Goal: Task Accomplishment & Management: Manage account settings

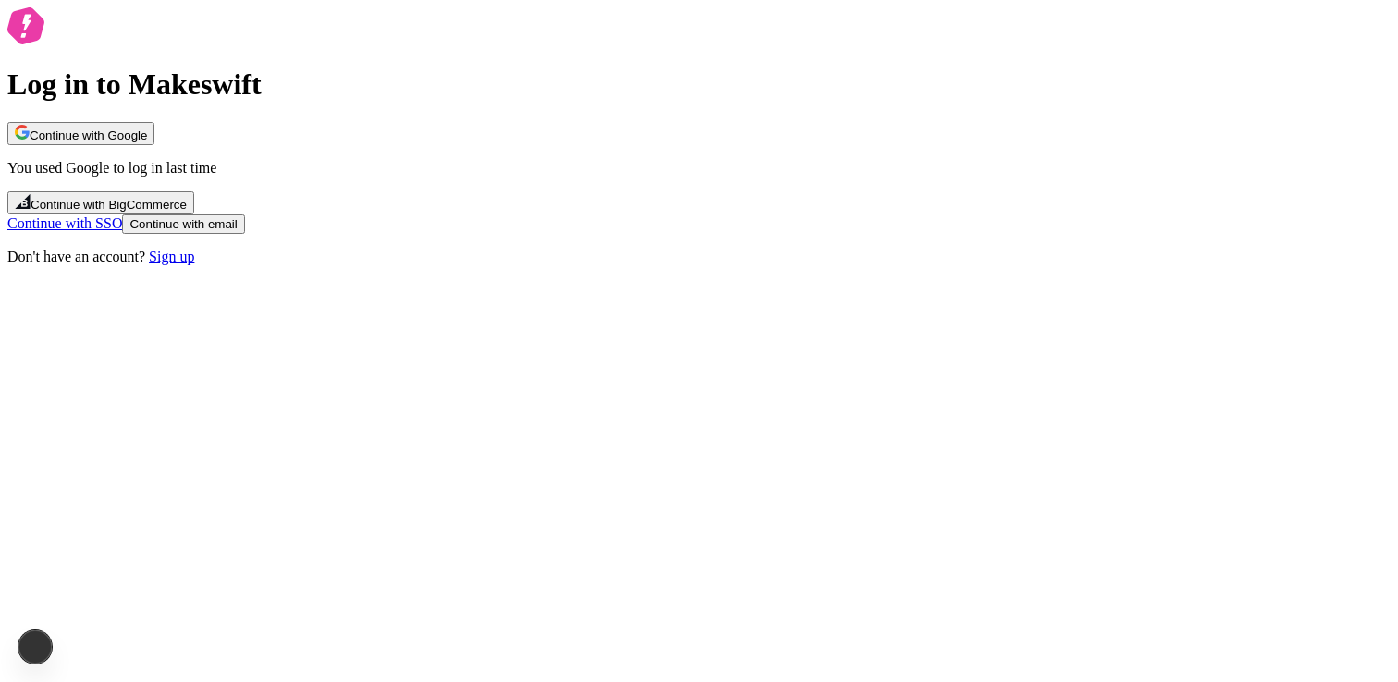
click at [147, 142] on span "Continue with Google" at bounding box center [88, 136] width 117 height 14
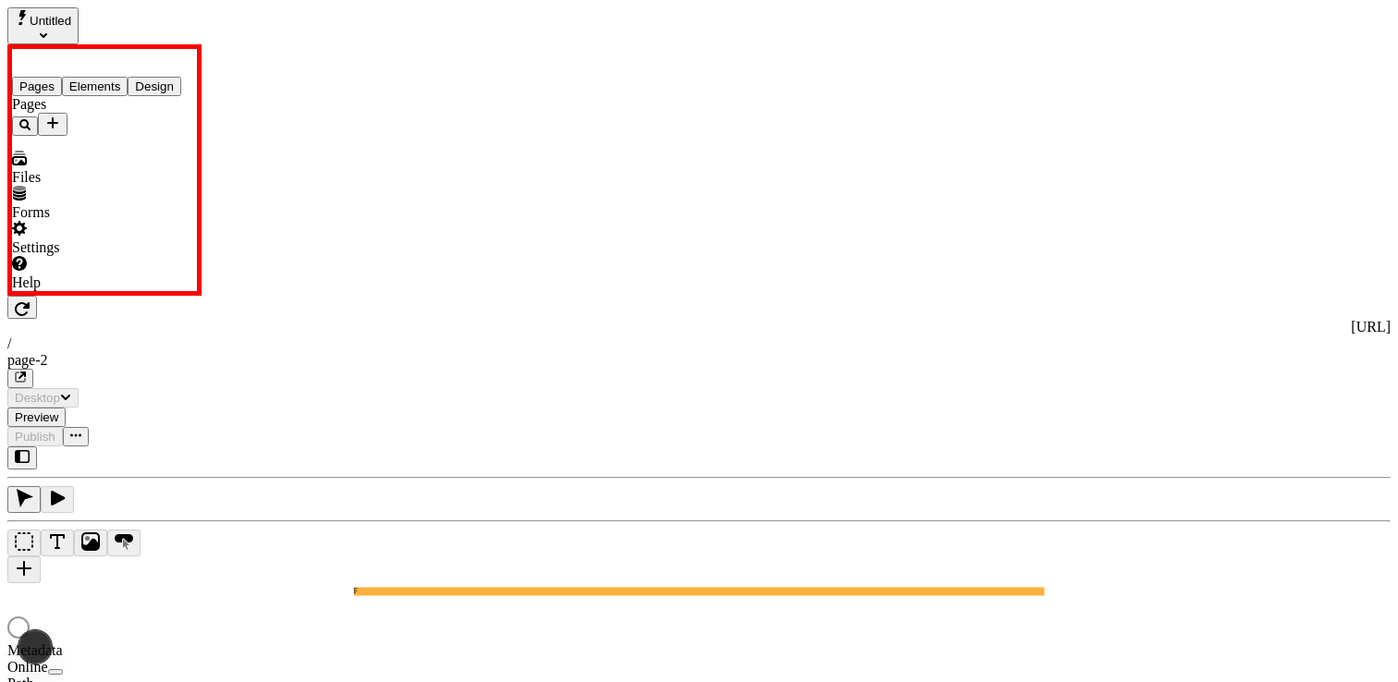
type input "/page-2"
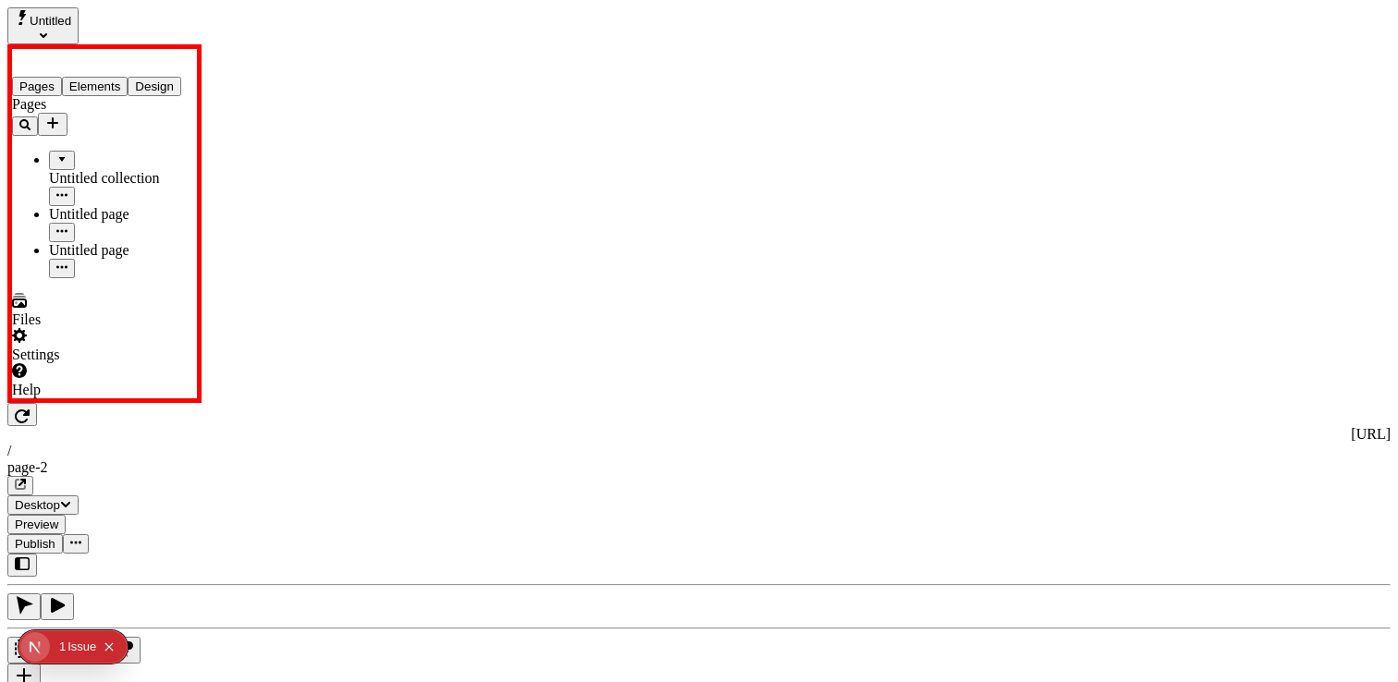
click at [55, 537] on span "Publish" at bounding box center [35, 544] width 41 height 14
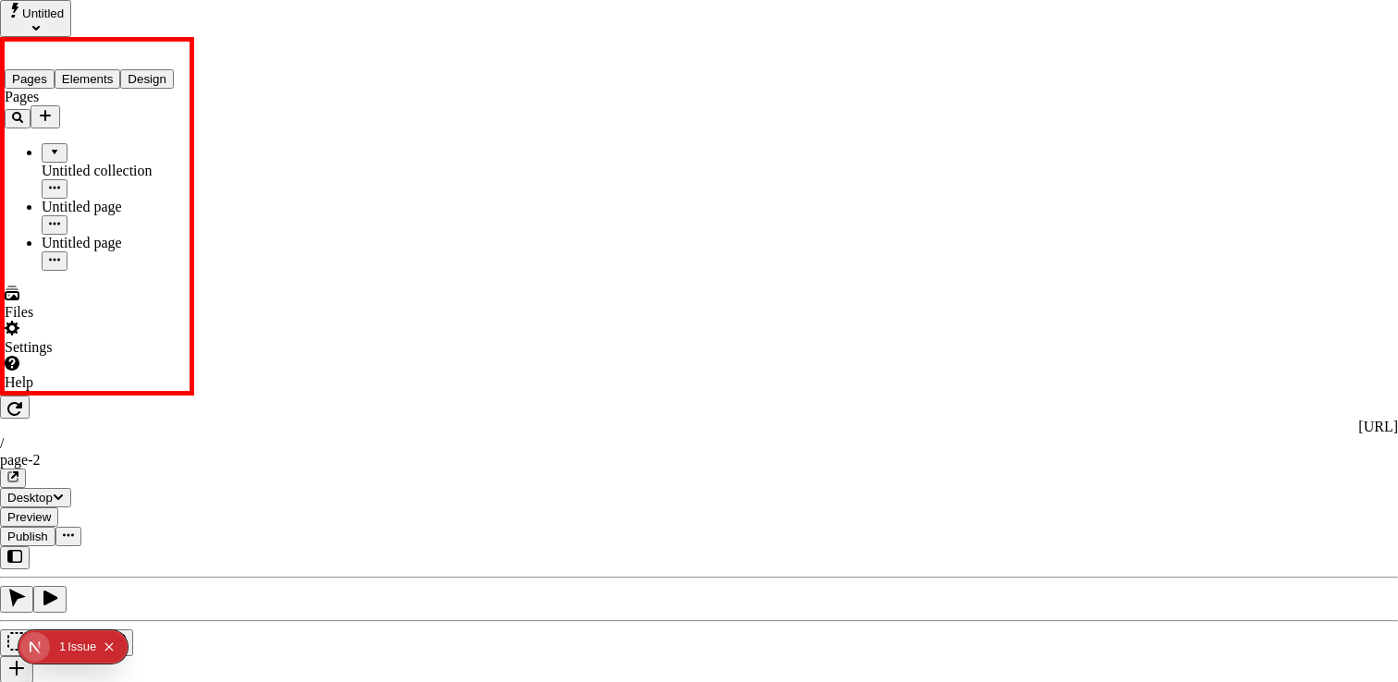
click at [837, 227] on span "Rename" at bounding box center [813, 234] width 48 height 16
click at [886, 244] on input "Version name" at bounding box center [871, 234] width 164 height 19
type input "test"
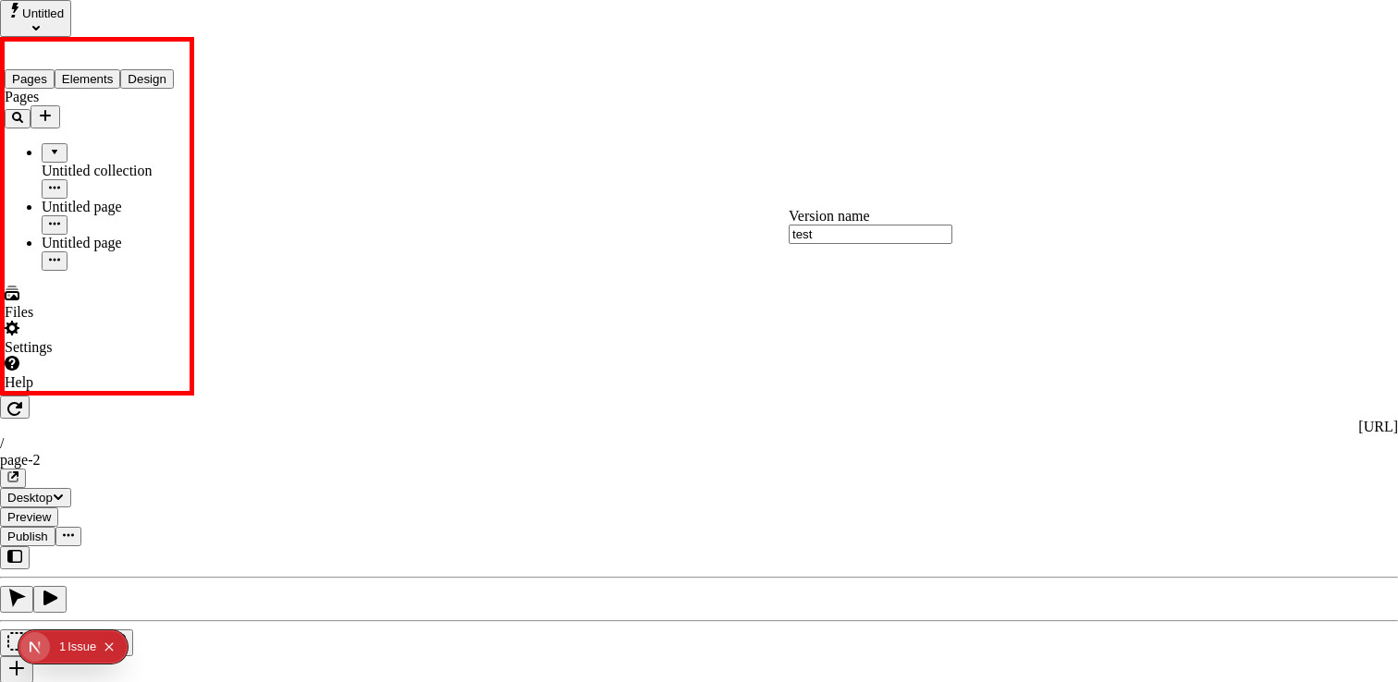
click at [837, 226] on span "Rename" at bounding box center [813, 234] width 48 height 16
type input "teste"
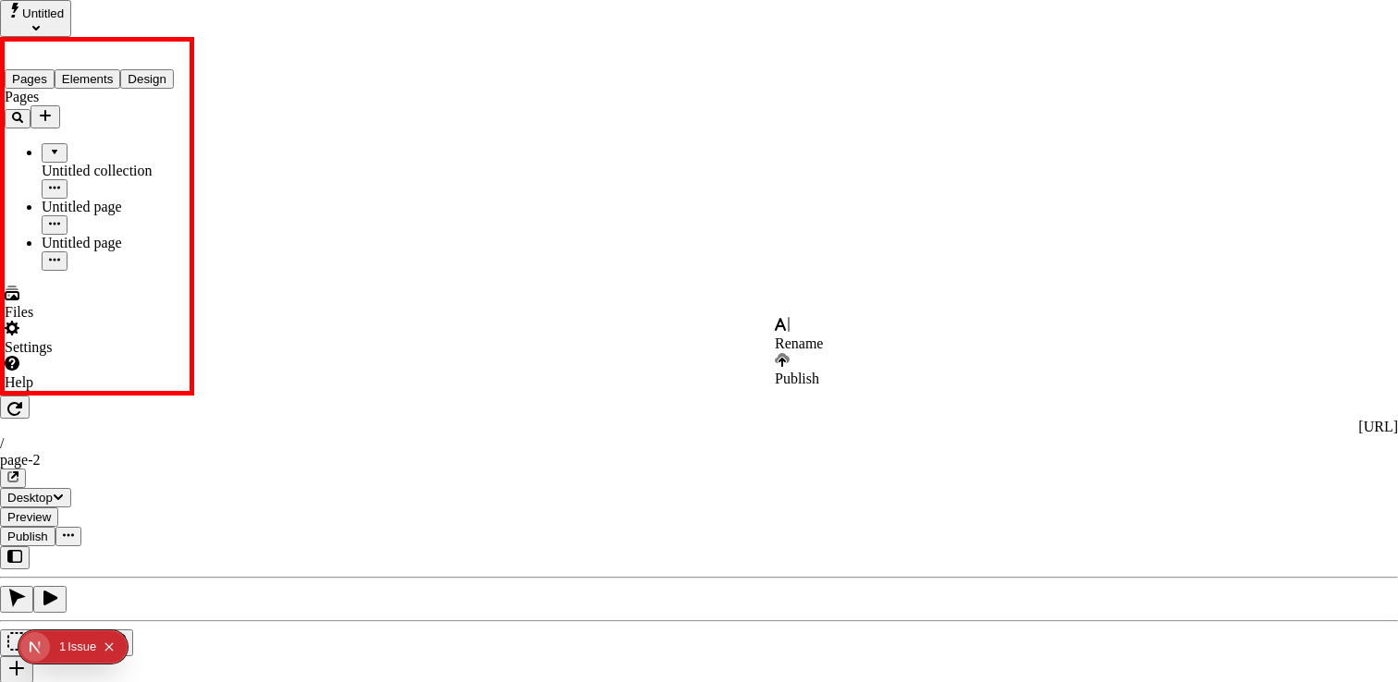
click at [823, 337] on span "Rename" at bounding box center [799, 344] width 48 height 16
type input "test"
click at [823, 445] on span "Rename" at bounding box center [799, 453] width 48 height 16
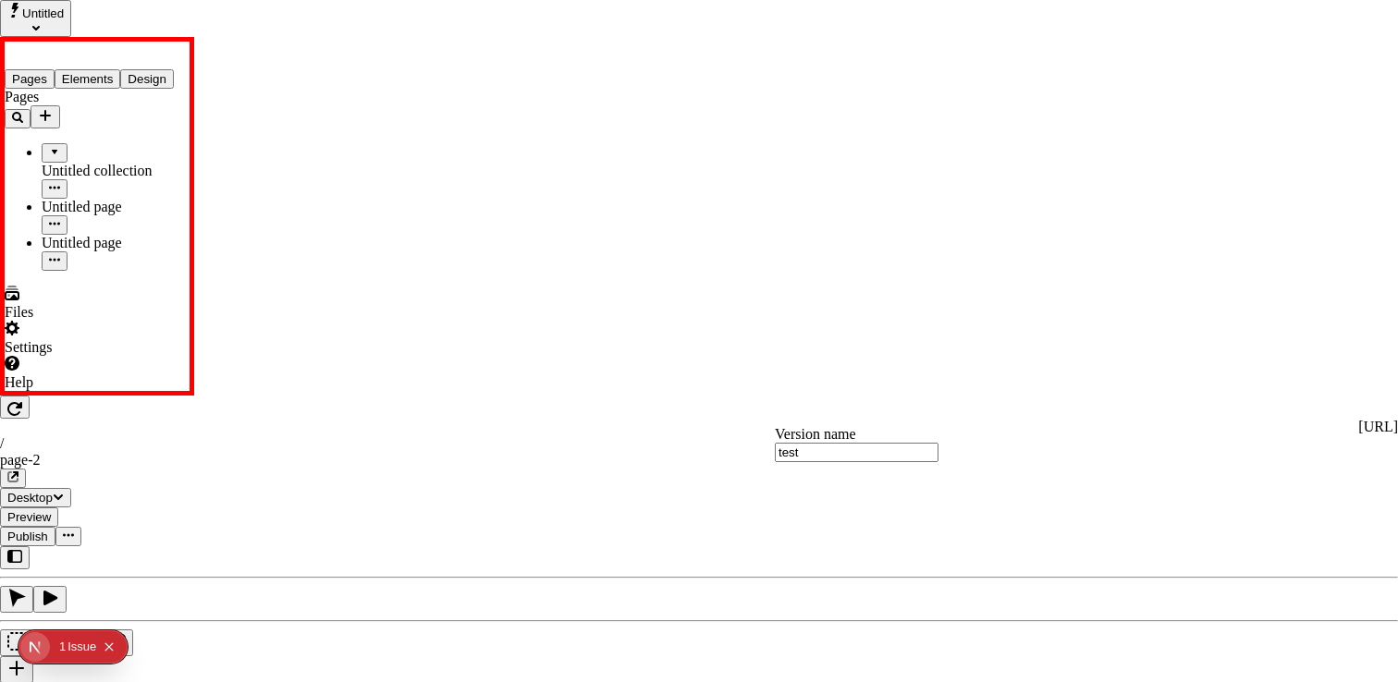
type input "test"
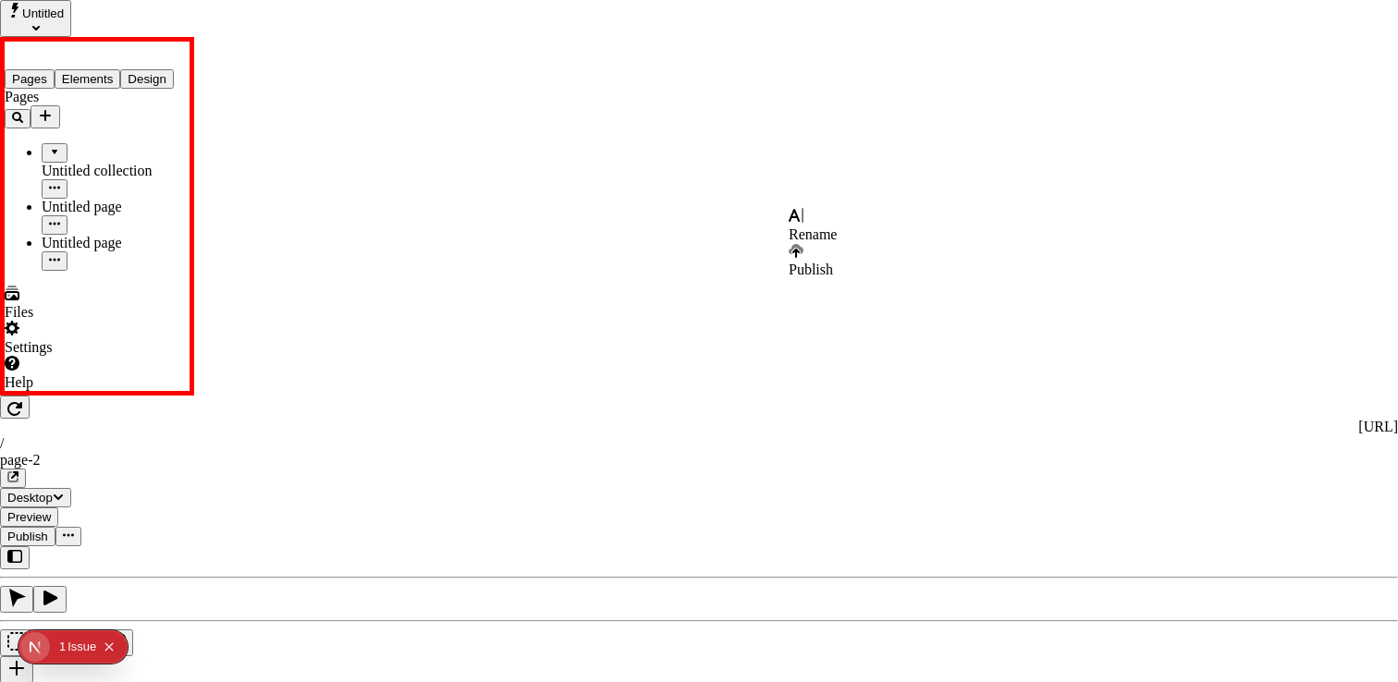
click at [837, 226] on span "Rename" at bounding box center [813, 234] width 48 height 16
type input "test"
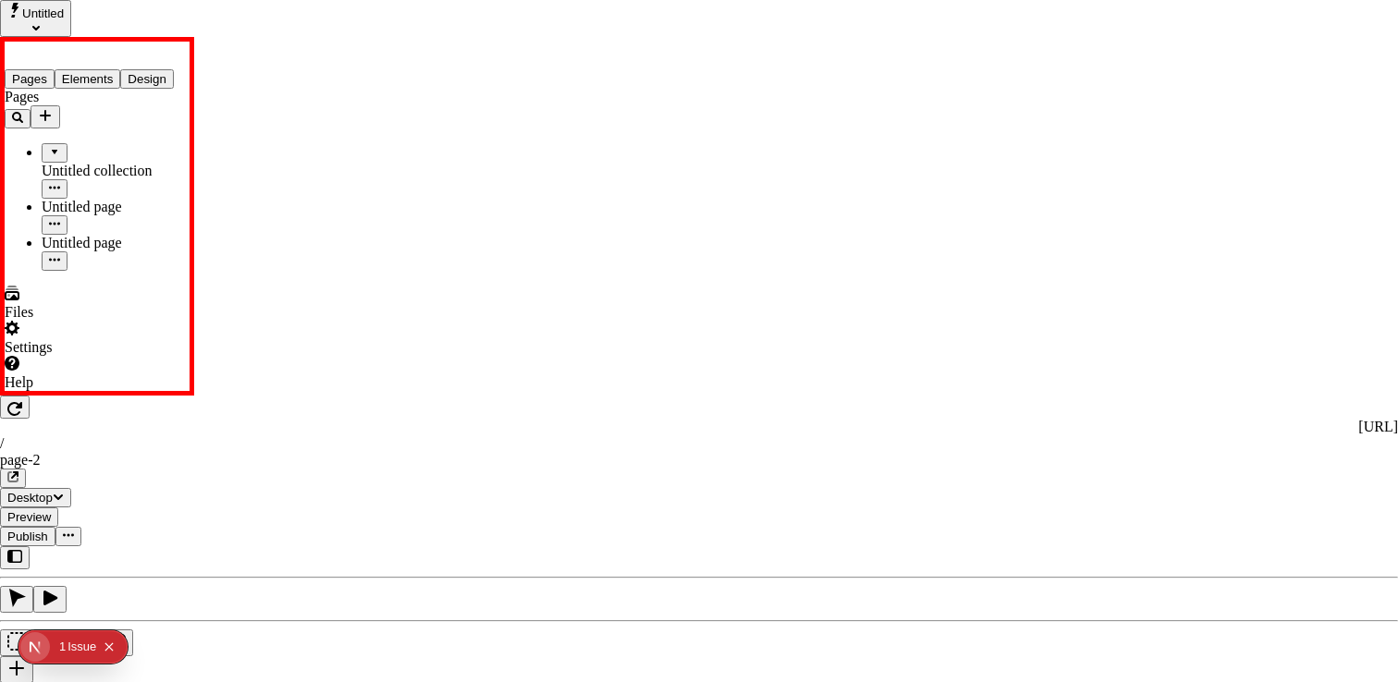
click at [837, 227] on span "Rename" at bounding box center [813, 234] width 48 height 16
type input "test"
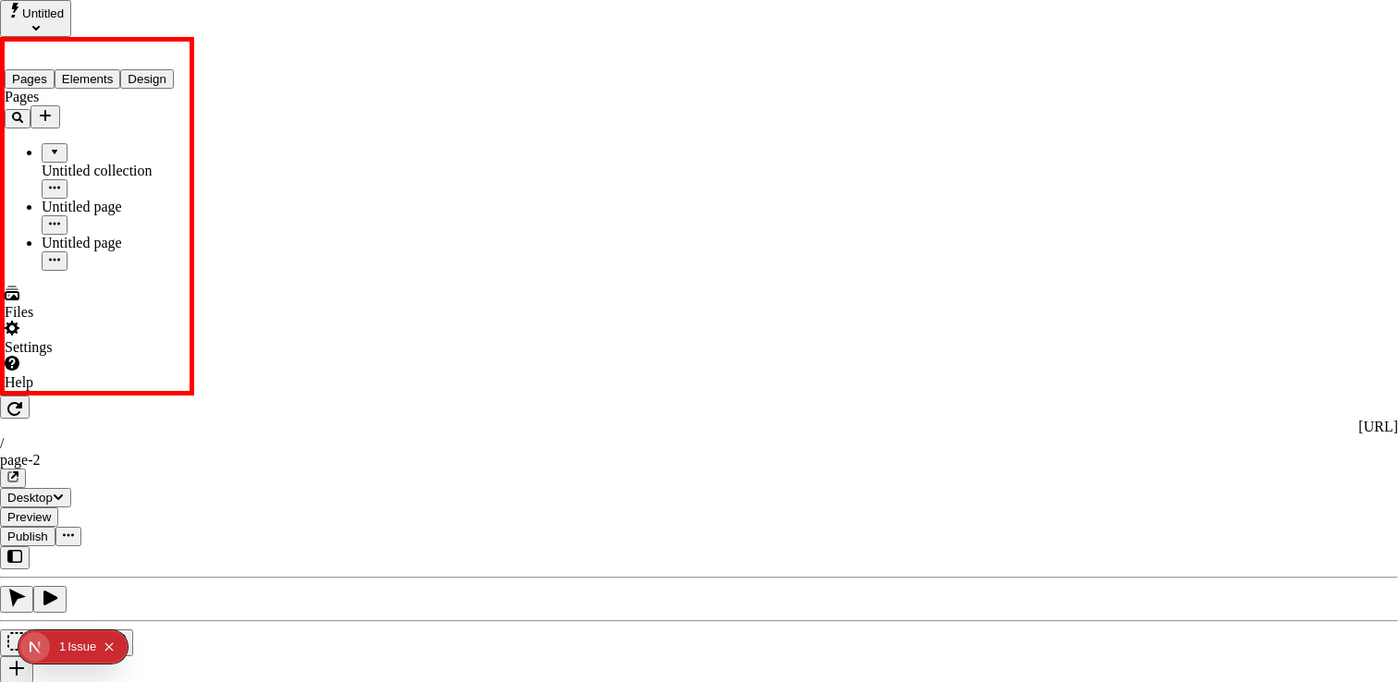
click at [837, 229] on span "Rename" at bounding box center [813, 234] width 48 height 16
type input "test222"
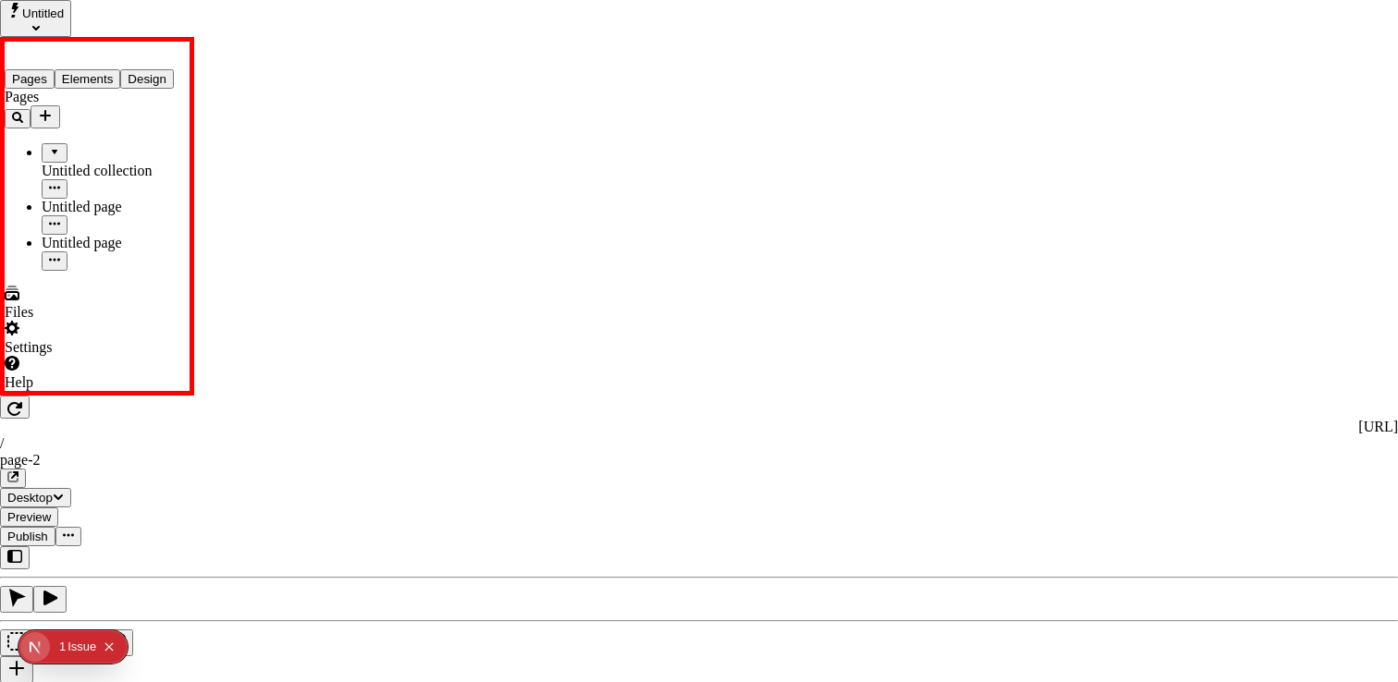
click at [829, 297] on span "Cancel" at bounding box center [809, 305] width 41 height 16
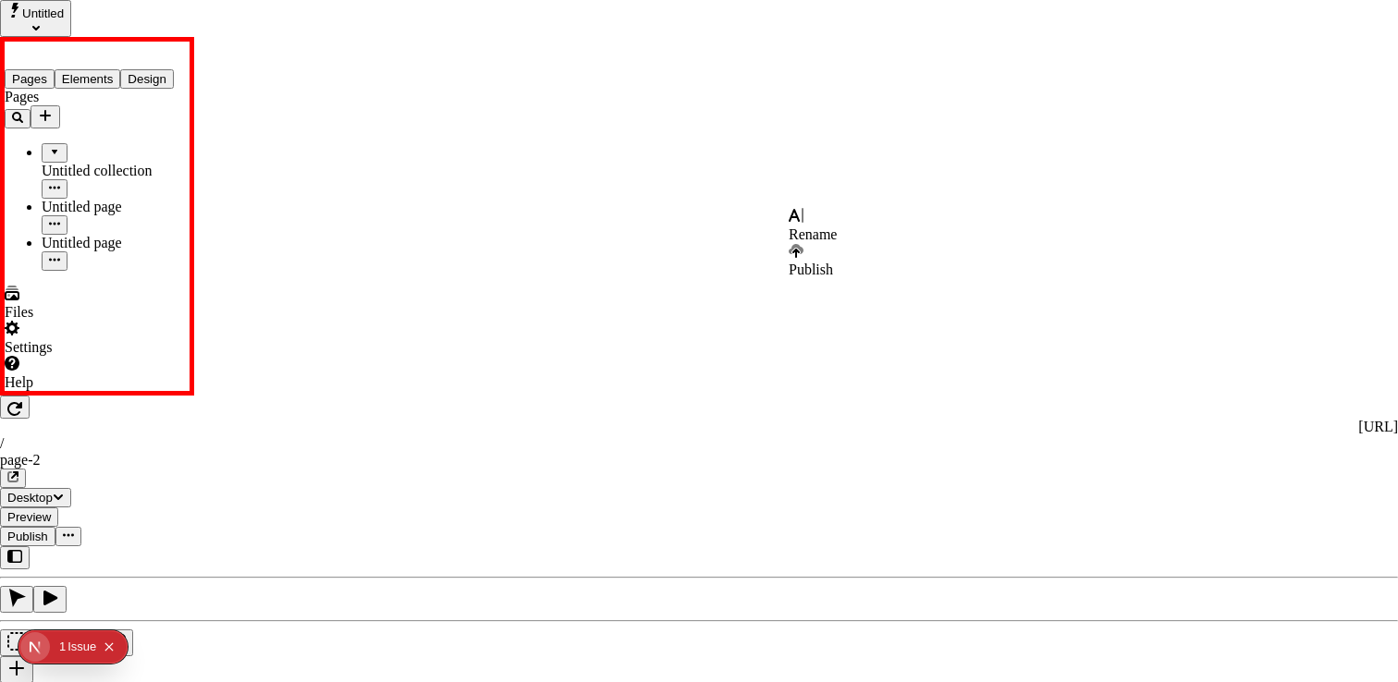
click at [833, 262] on span "Publish" at bounding box center [811, 270] width 44 height 16
click at [833, 336] on span "Publish" at bounding box center [811, 344] width 44 height 16
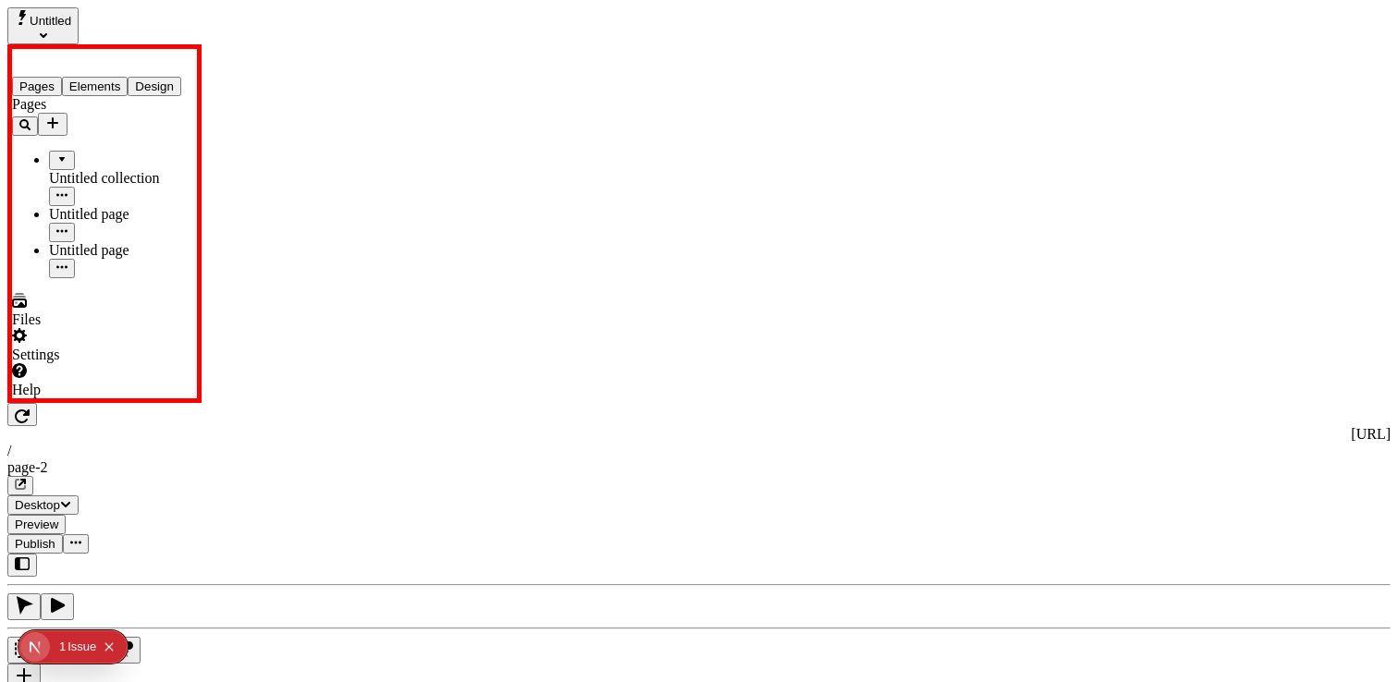
click at [55, 537] on span "Publish" at bounding box center [35, 544] width 41 height 14
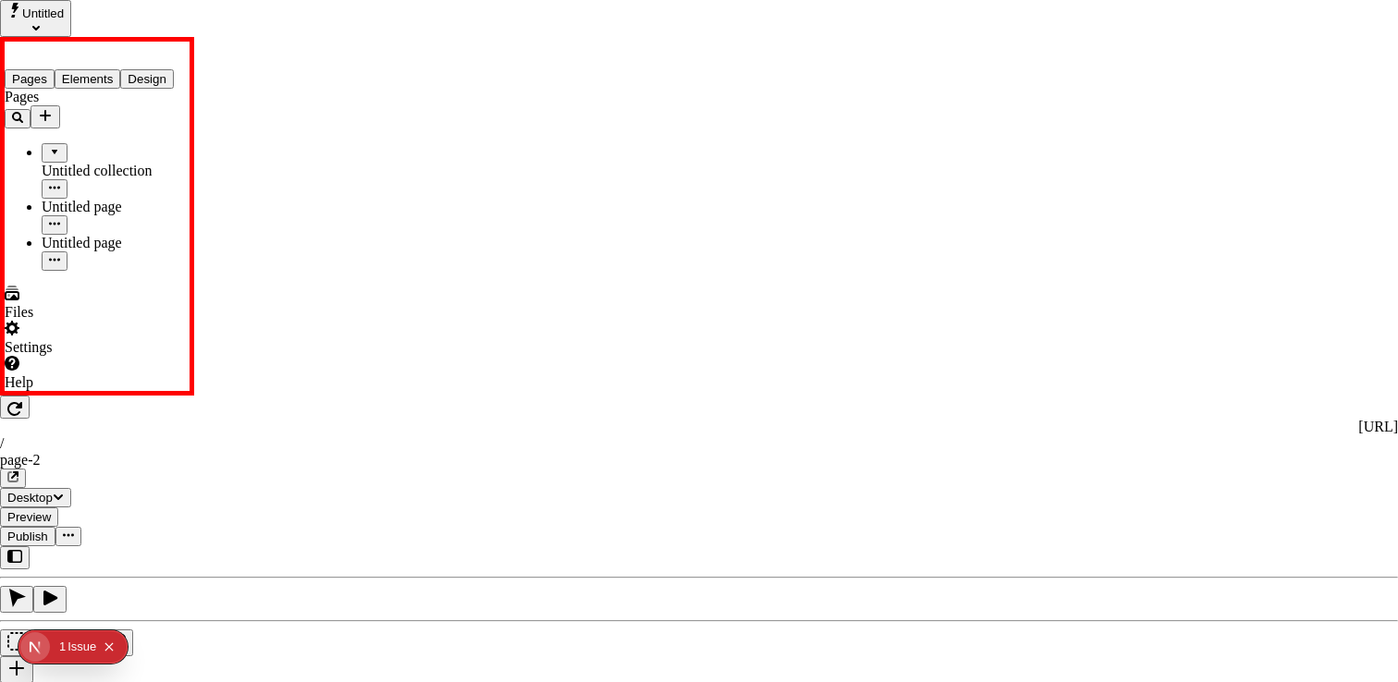
click at [833, 336] on span "Publish" at bounding box center [811, 344] width 44 height 16
